Goal: Use online tool/utility: Utilize a website feature to perform a specific function

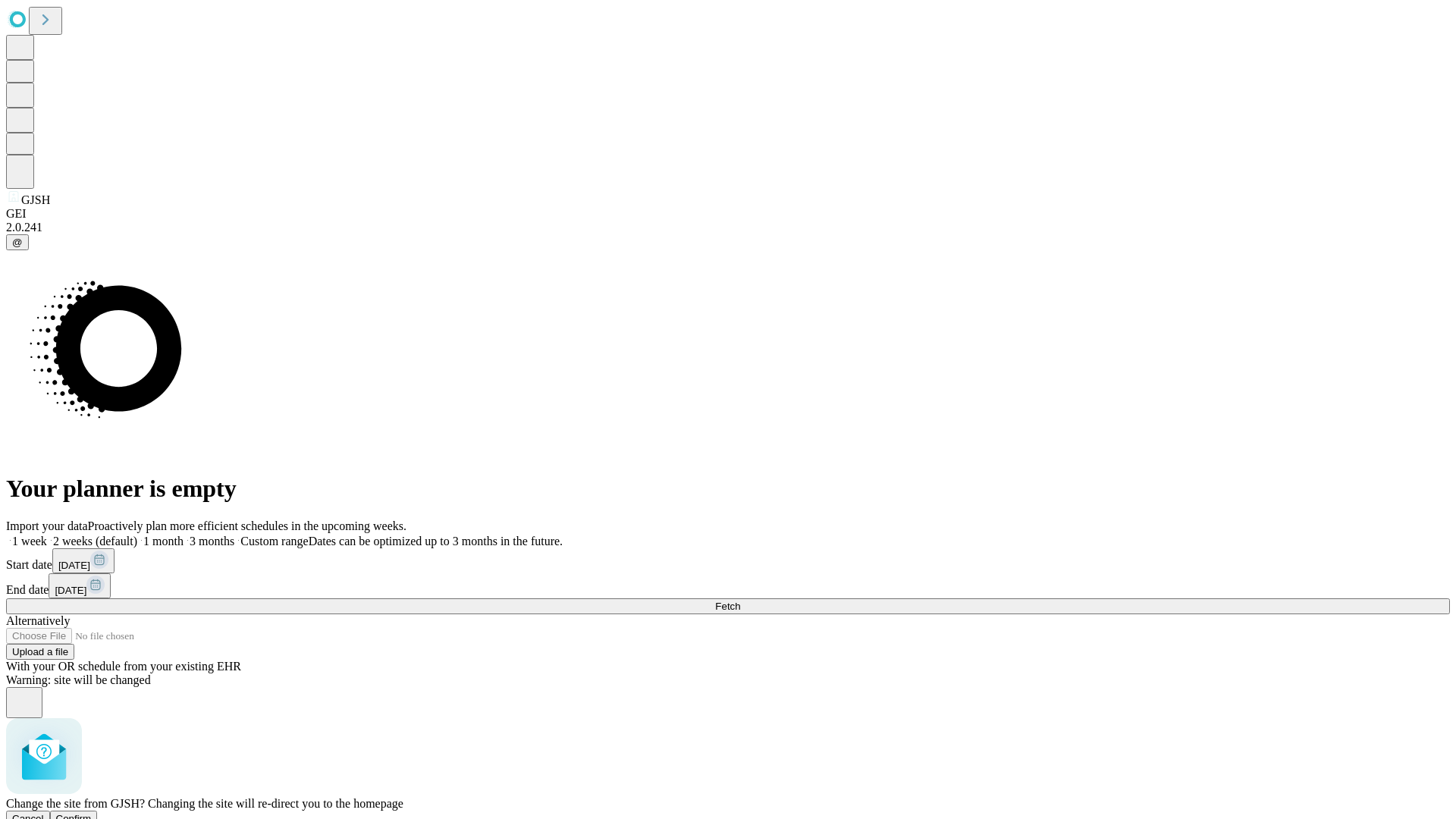
click at [92, 813] on span "Confirm" at bounding box center [74, 819] width 35 height 12
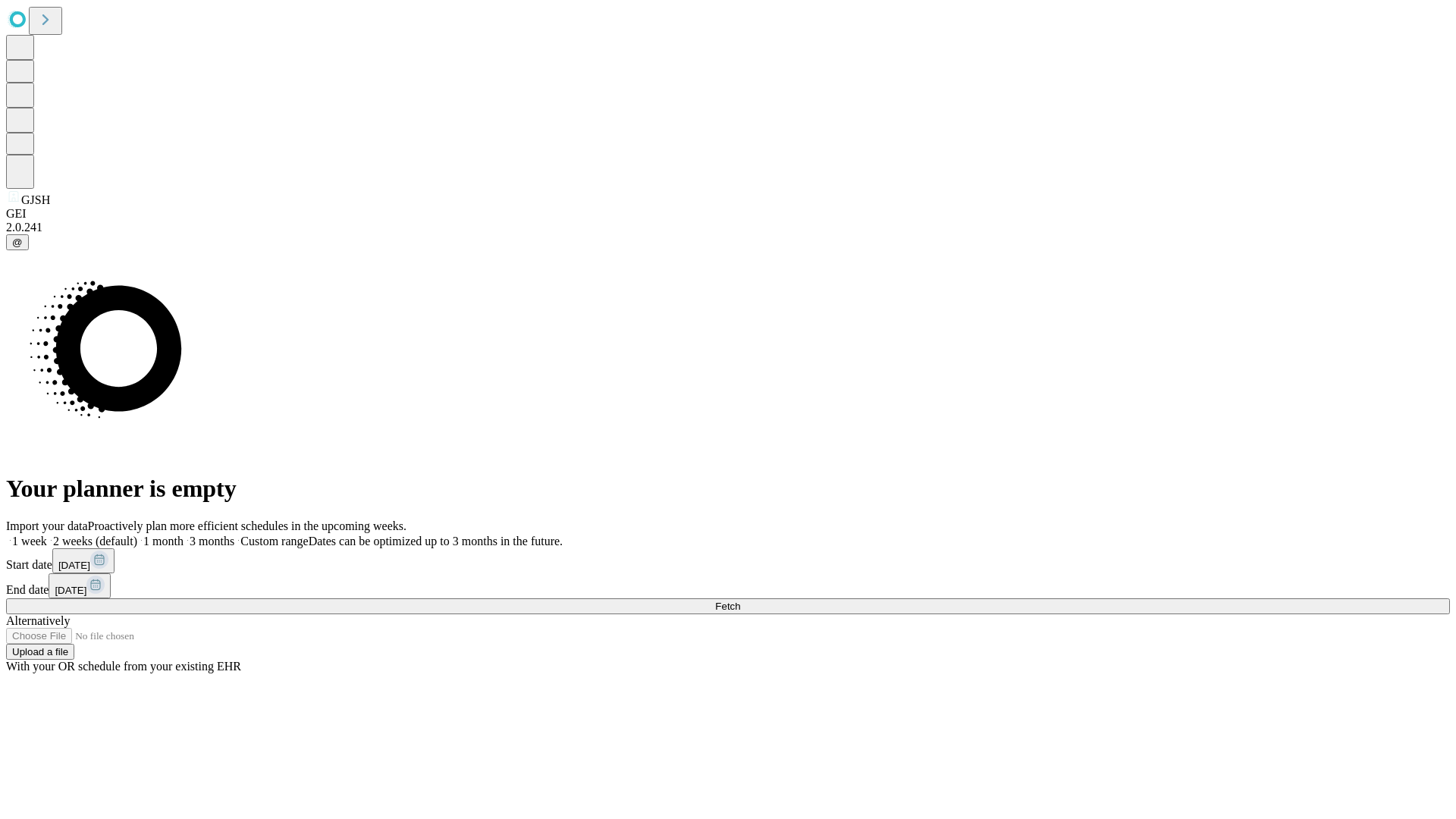
click at [184, 535] on label "1 month" at bounding box center [160, 541] width 46 height 13
click at [740, 601] on span "Fetch" at bounding box center [728, 607] width 25 height 12
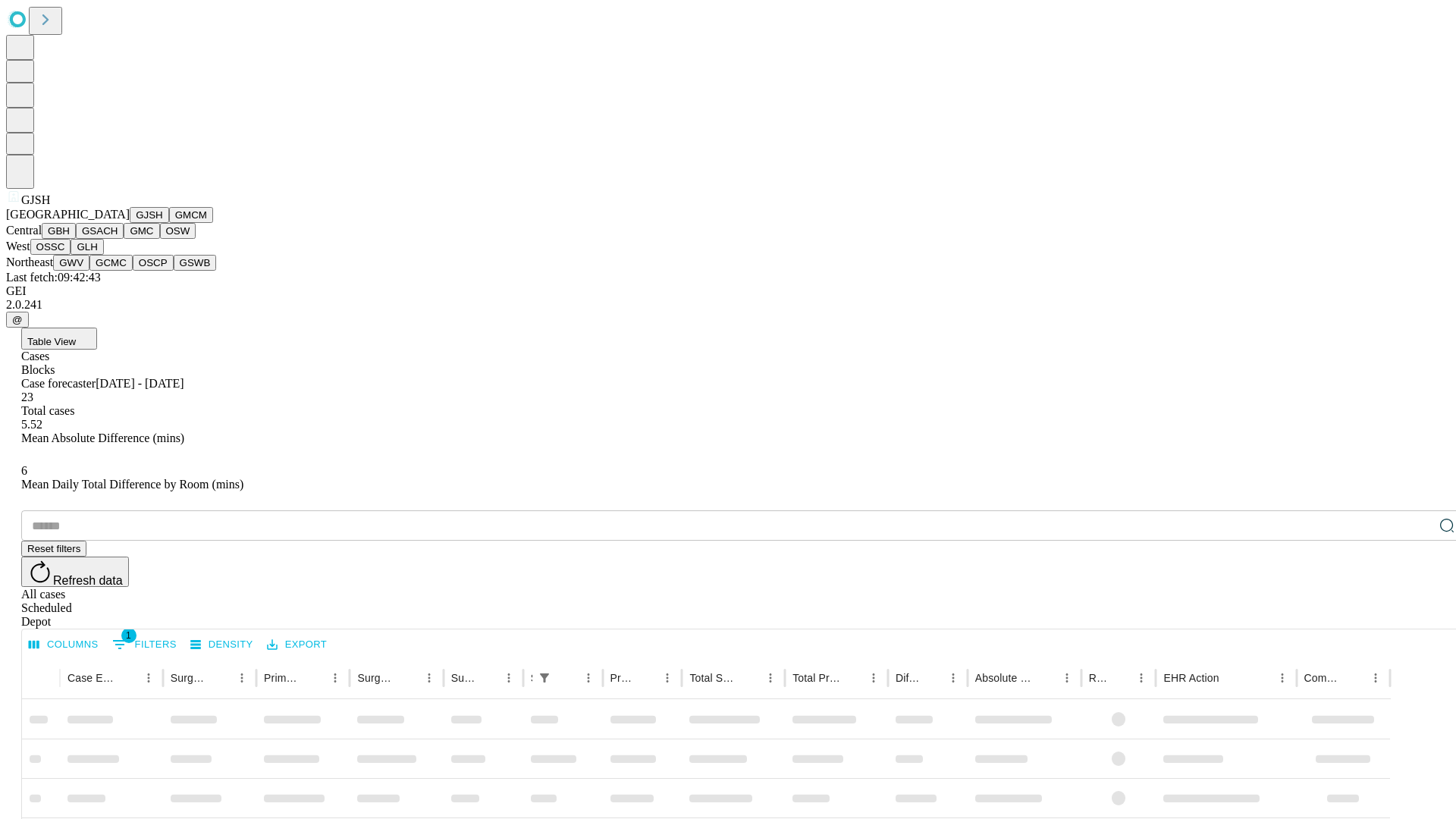
click at [169, 223] on button "GMCM" at bounding box center [191, 215] width 44 height 16
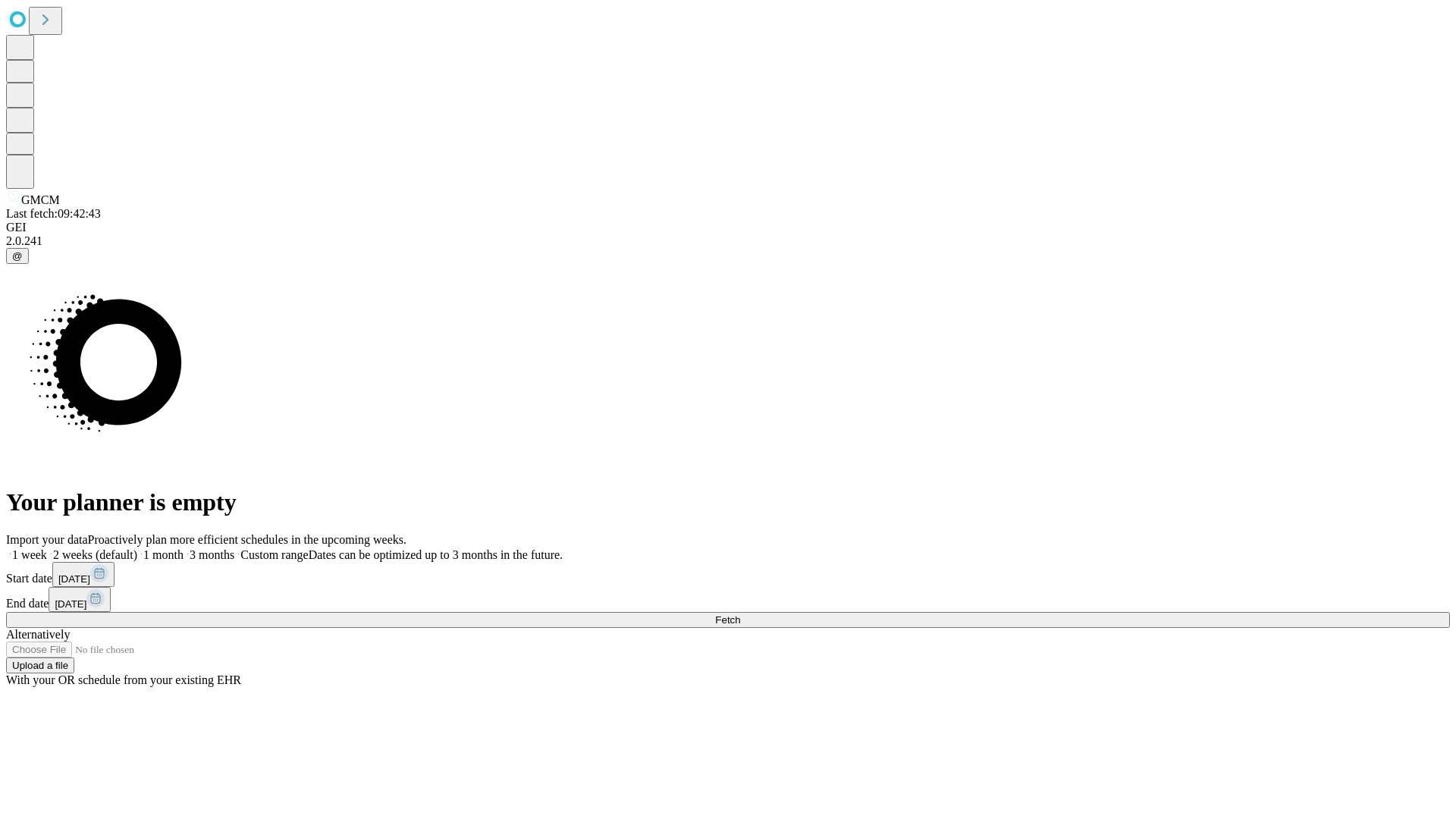
click at [184, 549] on label "1 month" at bounding box center [160, 554] width 46 height 13
click at [740, 614] on span "Fetch" at bounding box center [728, 620] width 25 height 12
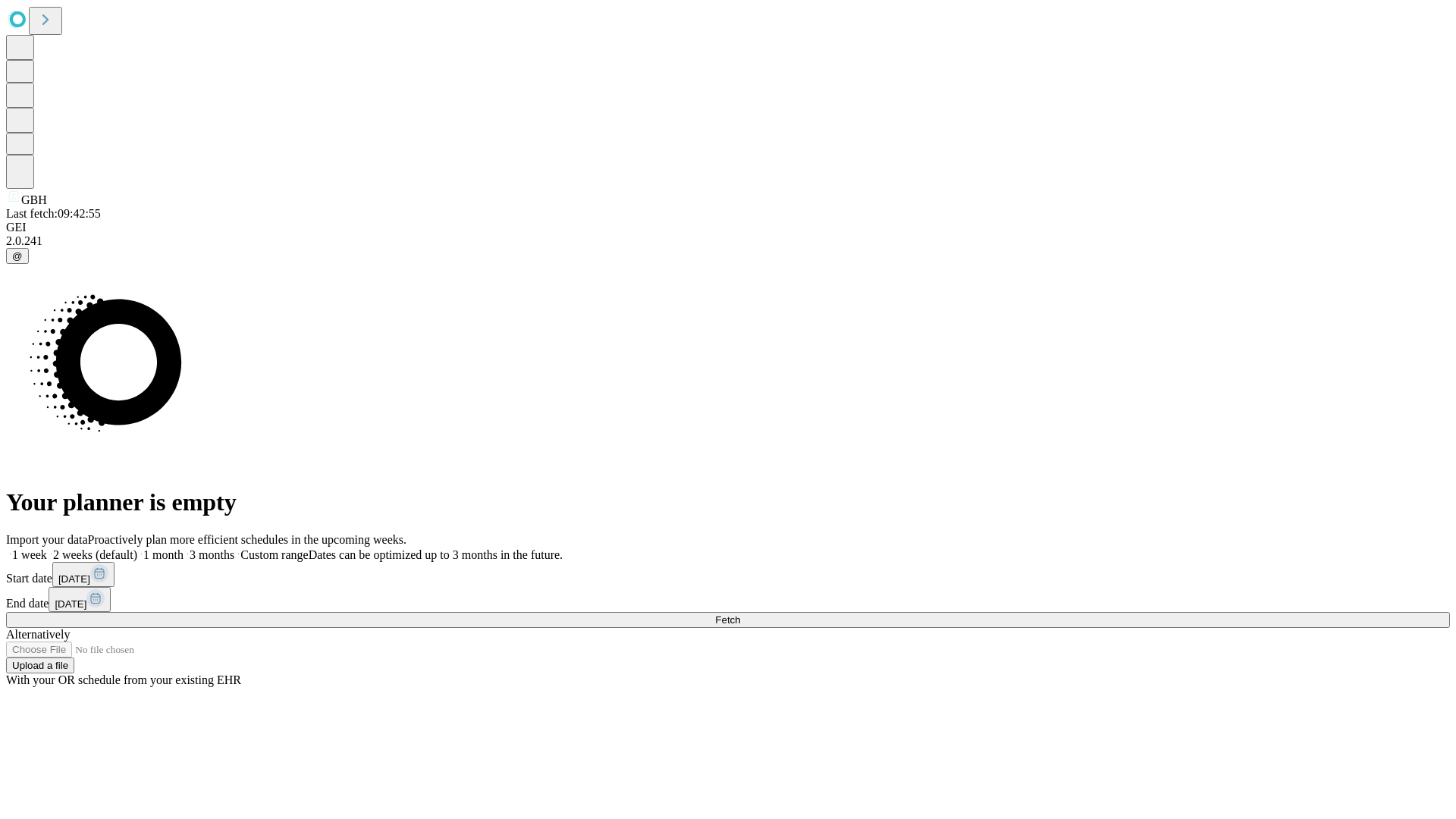
click at [184, 549] on label "1 month" at bounding box center [160, 554] width 46 height 13
click at [740, 614] on span "Fetch" at bounding box center [728, 620] width 25 height 12
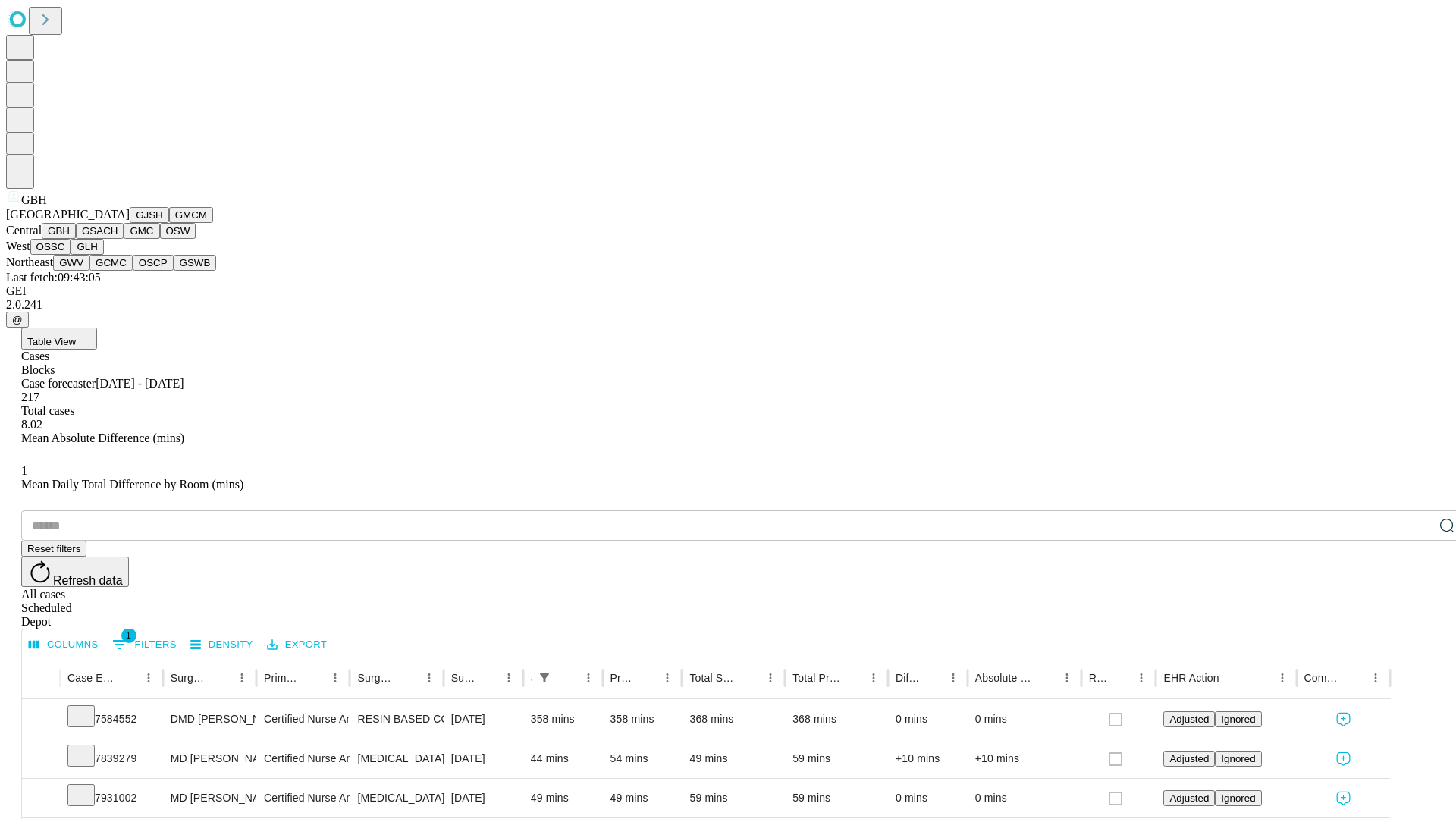
click at [118, 239] on button "GSACH" at bounding box center [99, 231] width 48 height 16
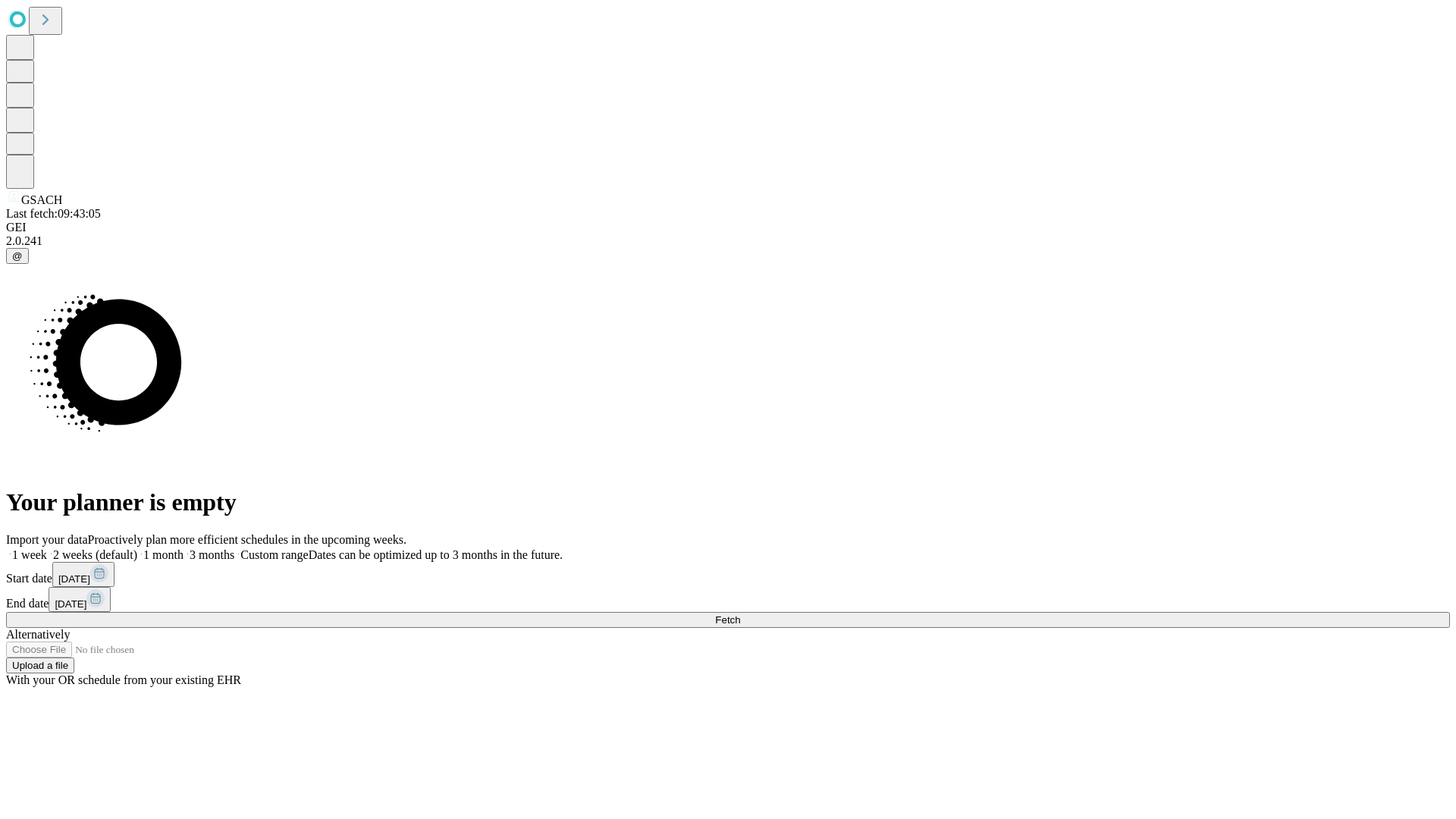
click at [184, 549] on label "1 month" at bounding box center [160, 554] width 46 height 13
click at [740, 614] on span "Fetch" at bounding box center [728, 620] width 25 height 12
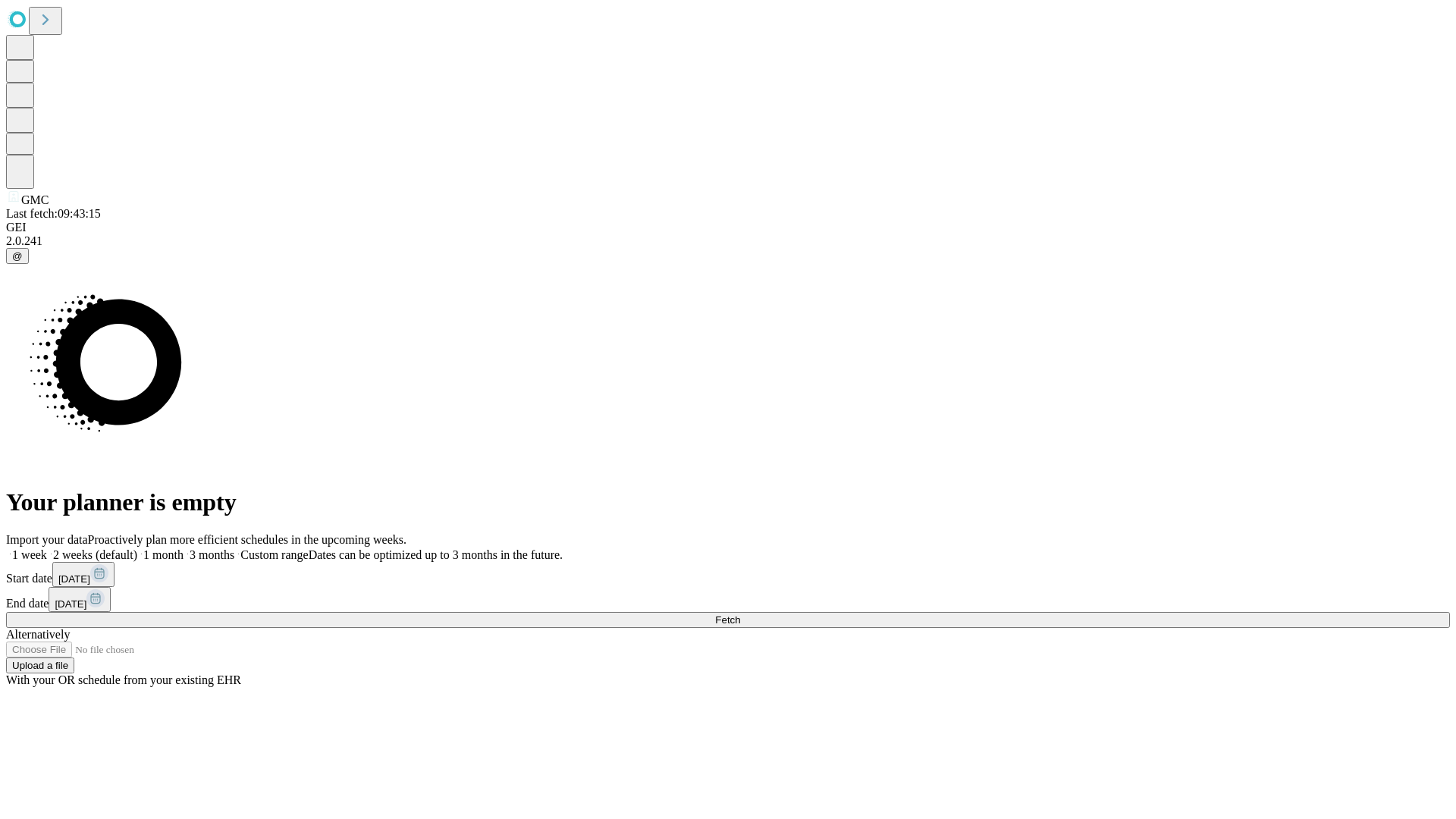
click at [184, 549] on label "1 month" at bounding box center [160, 554] width 46 height 13
click at [740, 614] on span "Fetch" at bounding box center [728, 620] width 25 height 12
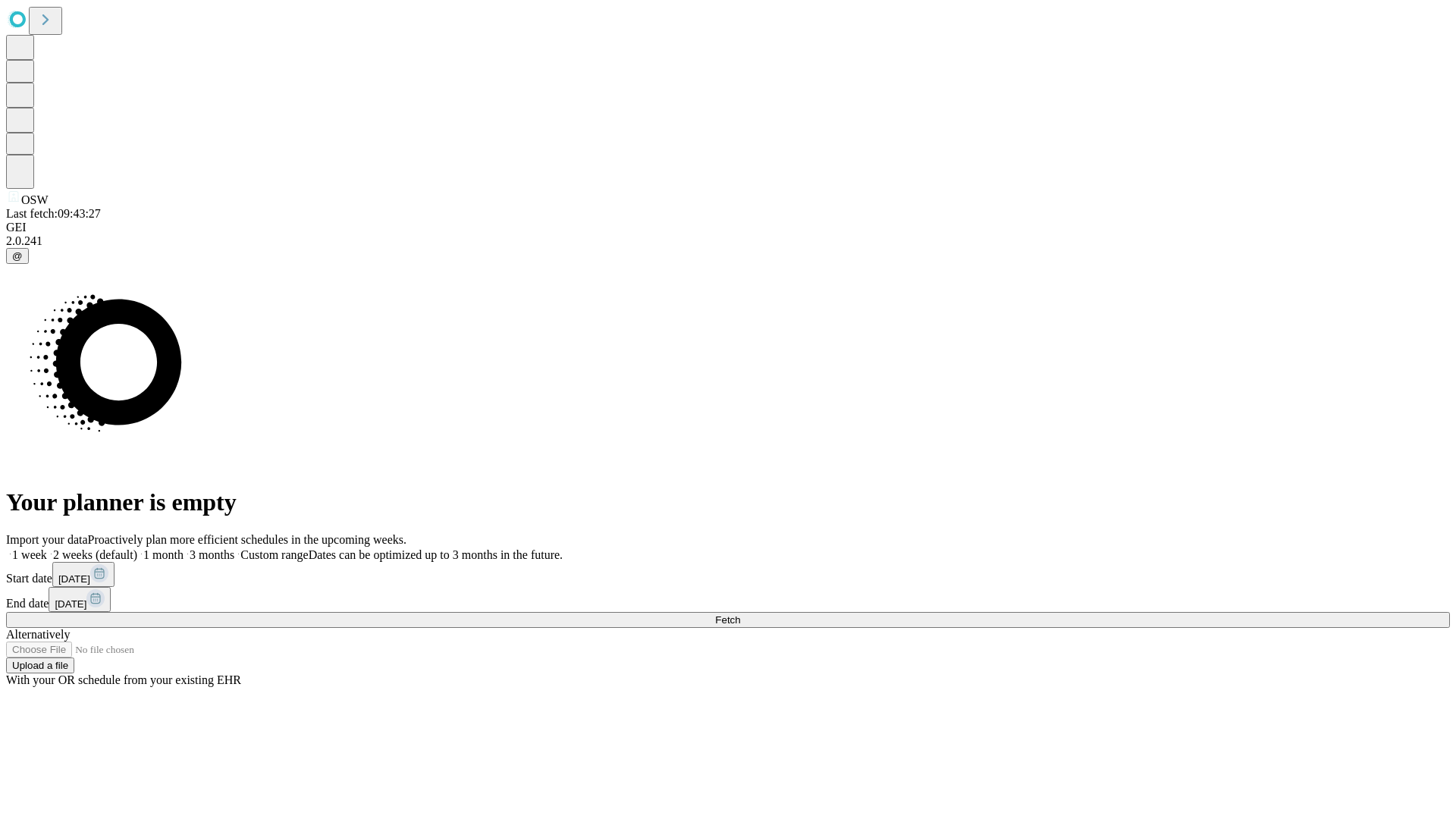
click at [740, 614] on span "Fetch" at bounding box center [728, 620] width 25 height 12
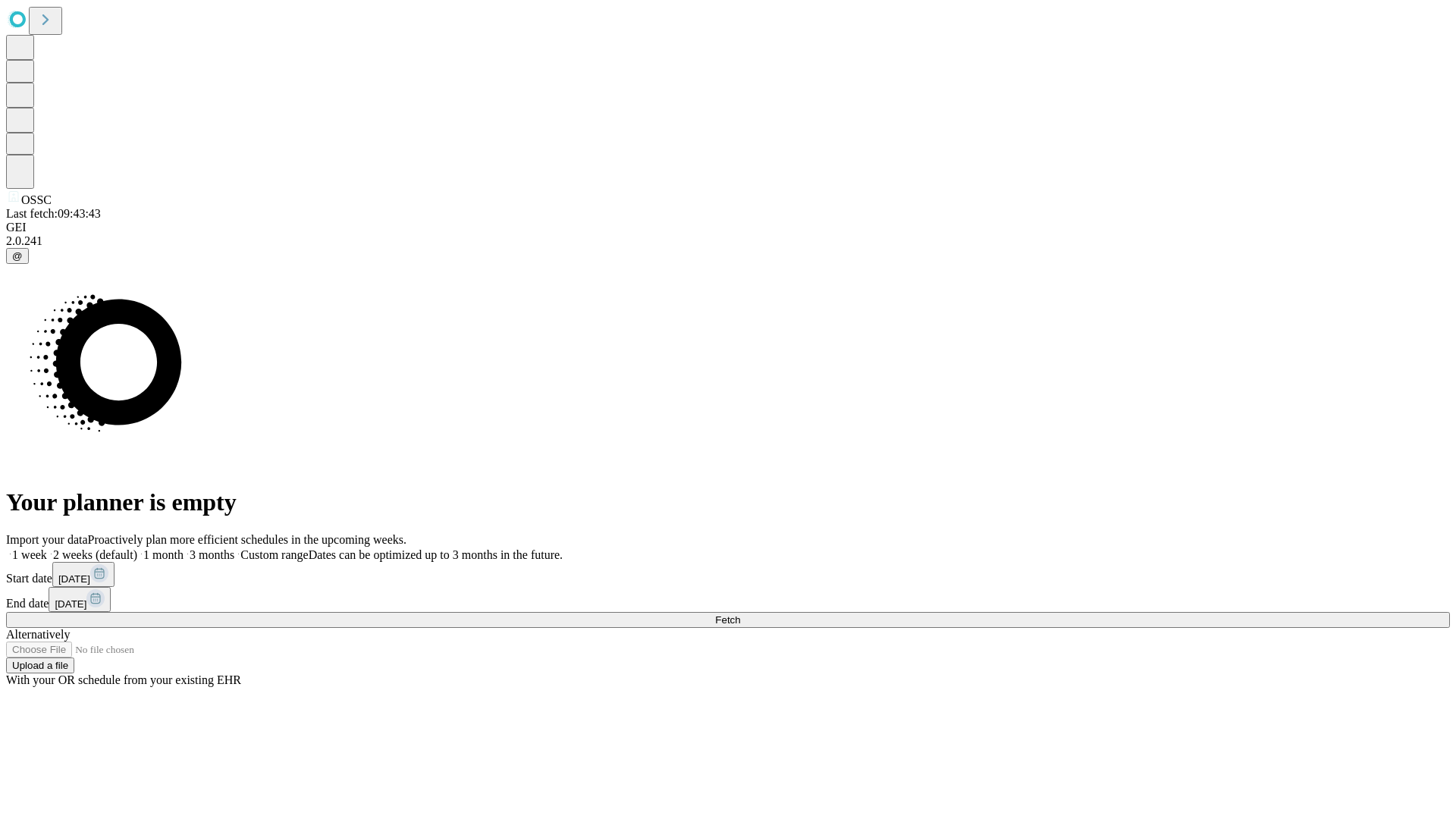
click at [184, 549] on label "1 month" at bounding box center [160, 554] width 46 height 13
click at [740, 614] on span "Fetch" at bounding box center [728, 620] width 25 height 12
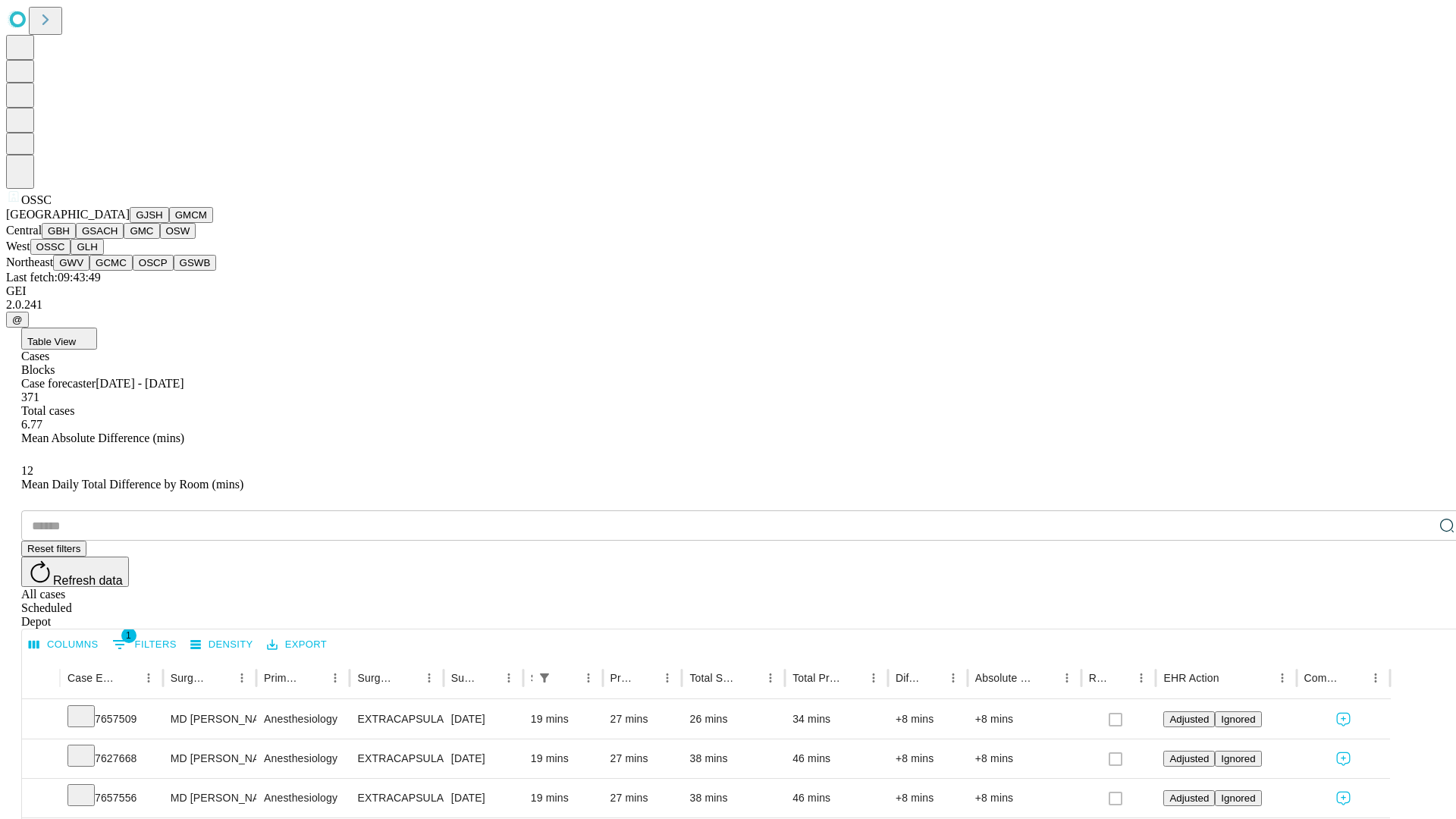
click at [103, 255] on button "GLH" at bounding box center [87, 247] width 33 height 16
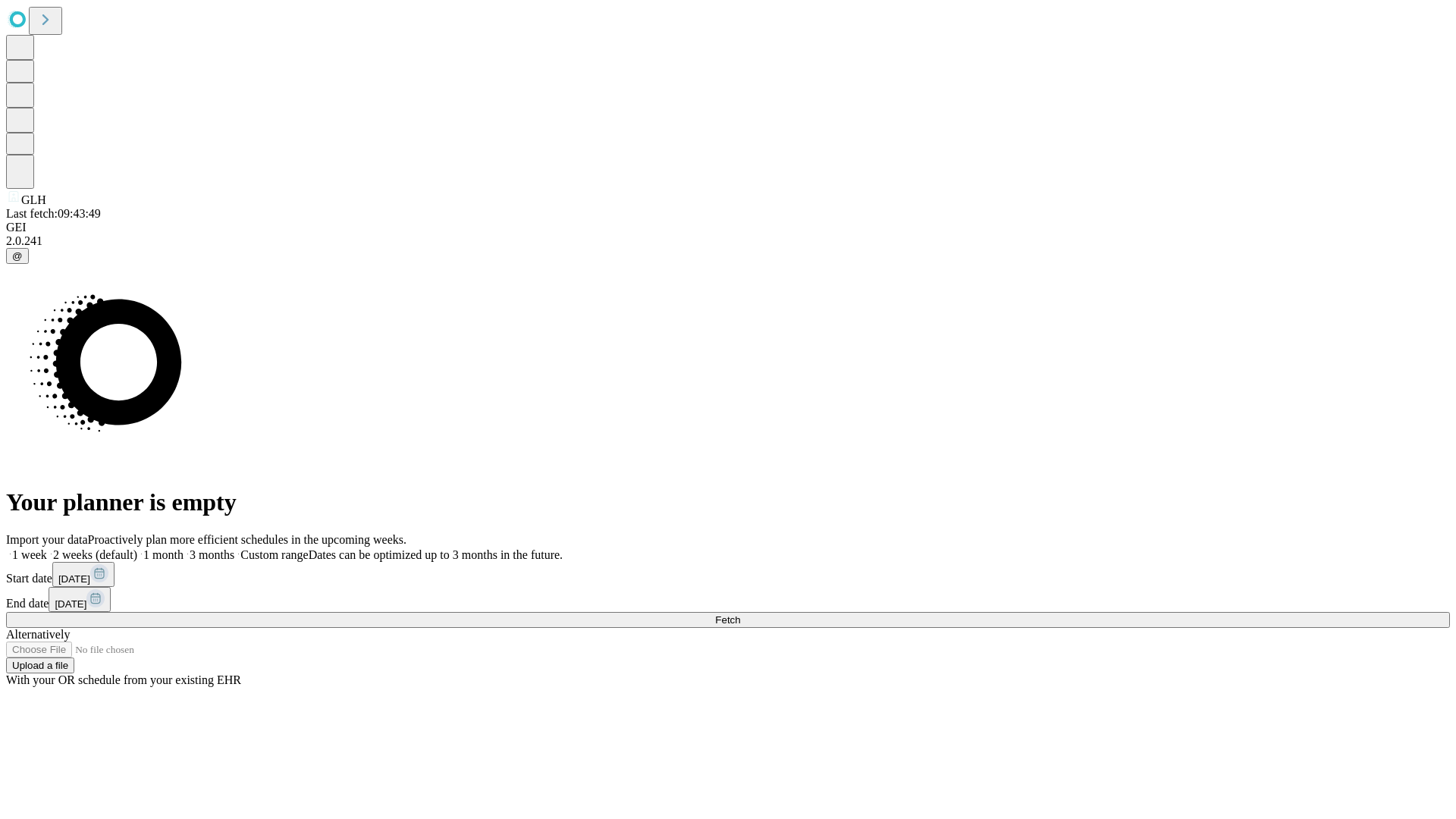
click at [184, 549] on label "1 month" at bounding box center [160, 554] width 46 height 13
click at [740, 614] on span "Fetch" at bounding box center [728, 620] width 25 height 12
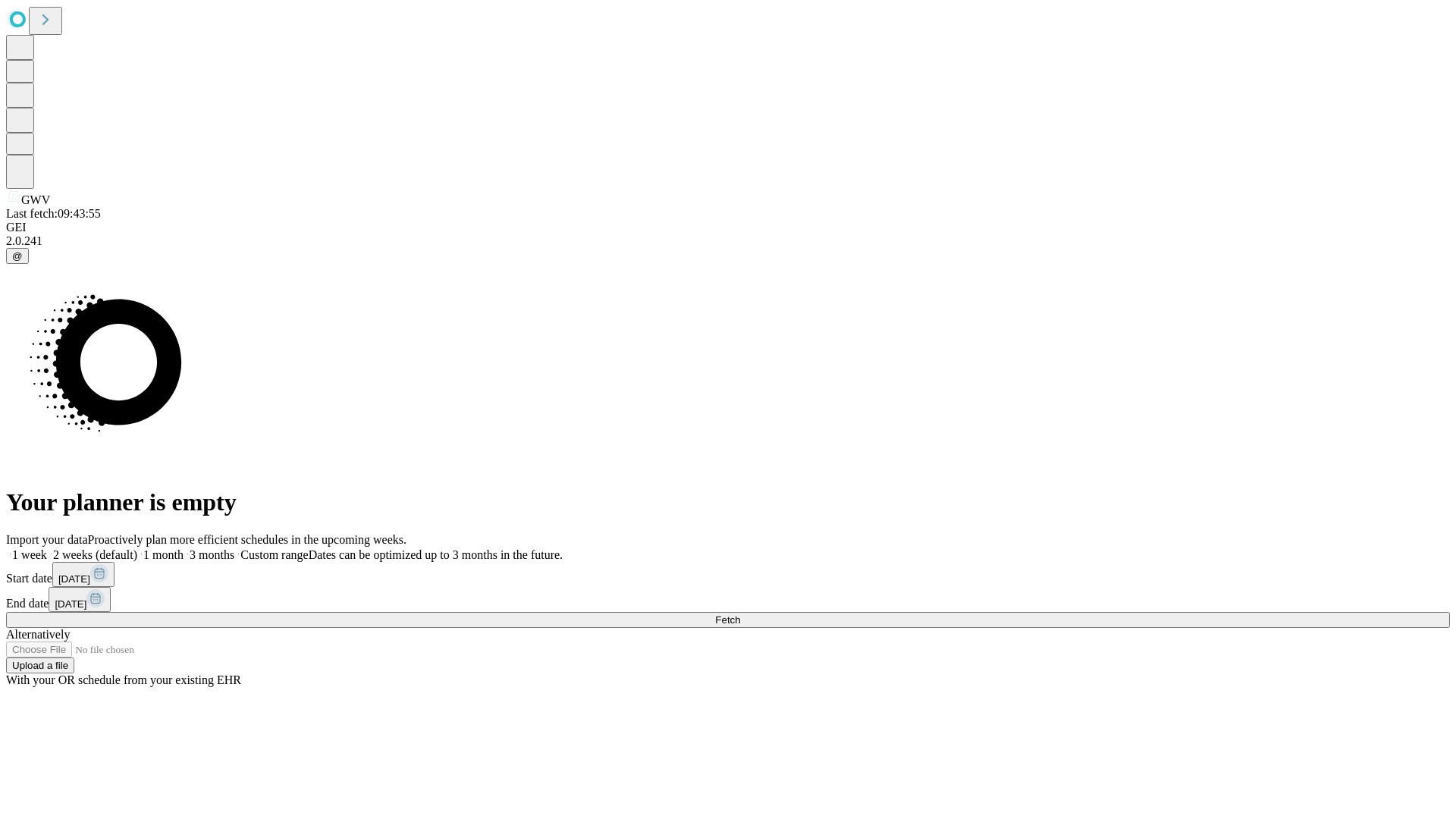
click at [184, 549] on label "1 month" at bounding box center [160, 554] width 46 height 13
click at [740, 614] on span "Fetch" at bounding box center [728, 620] width 25 height 12
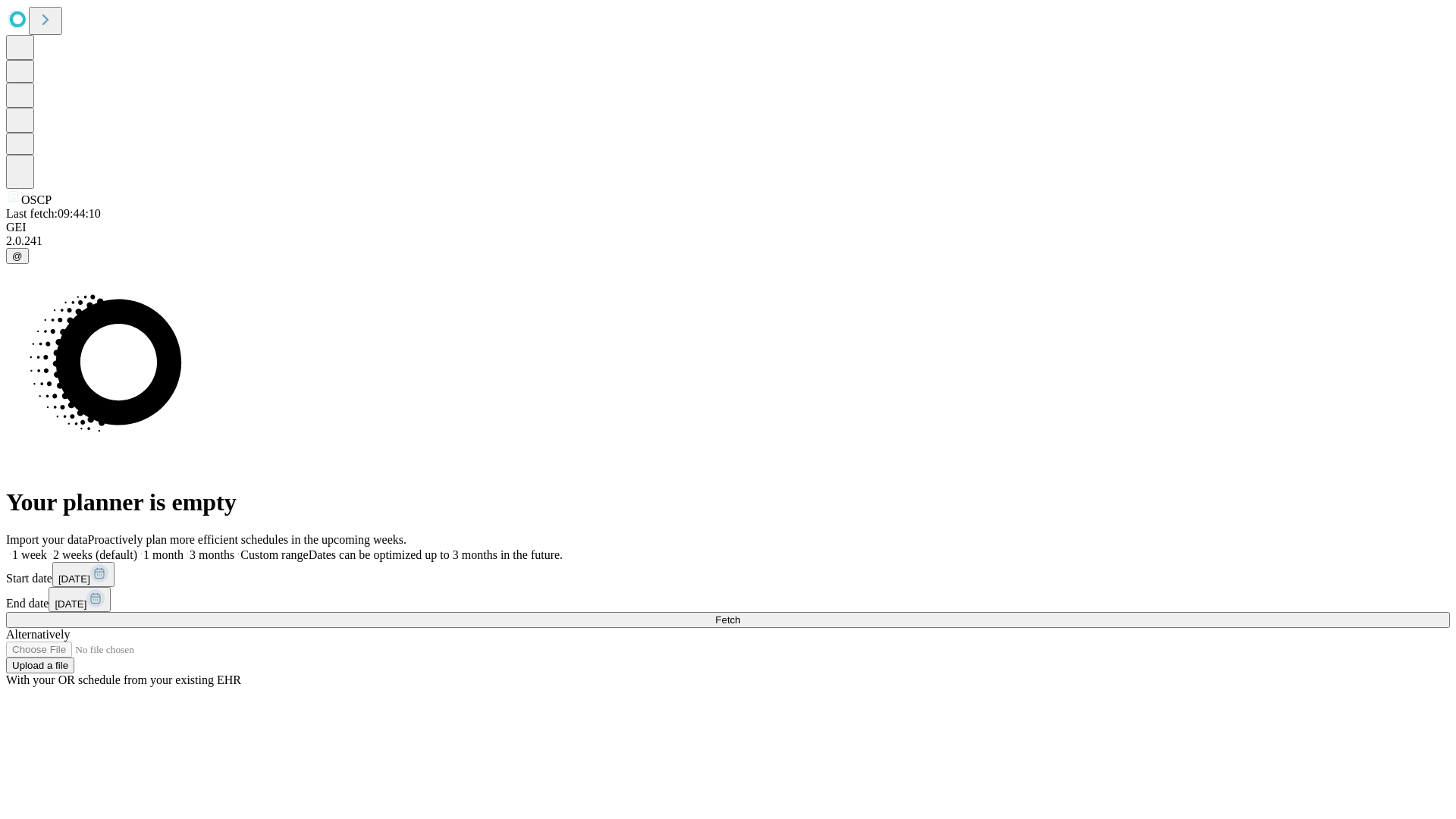
click at [184, 549] on label "1 month" at bounding box center [160, 554] width 46 height 13
click at [740, 614] on span "Fetch" at bounding box center [728, 620] width 25 height 12
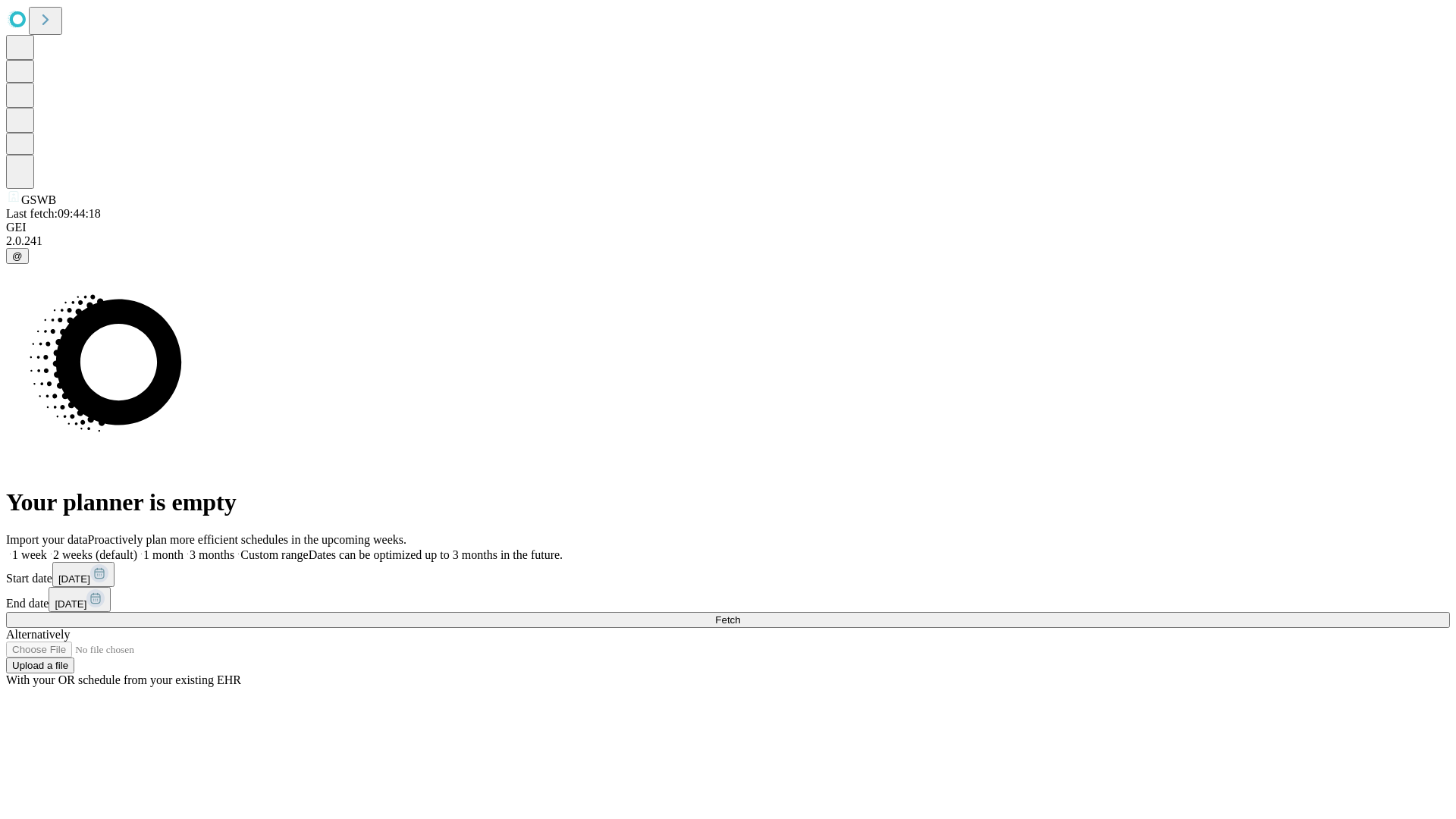
click at [184, 549] on label "1 month" at bounding box center [160, 554] width 46 height 13
click at [740, 614] on span "Fetch" at bounding box center [728, 620] width 25 height 12
